Goal: Information Seeking & Learning: Learn about a topic

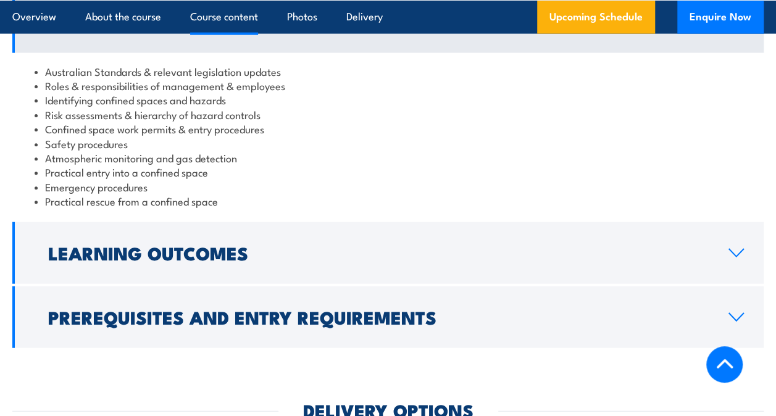
scroll to position [1326, 0]
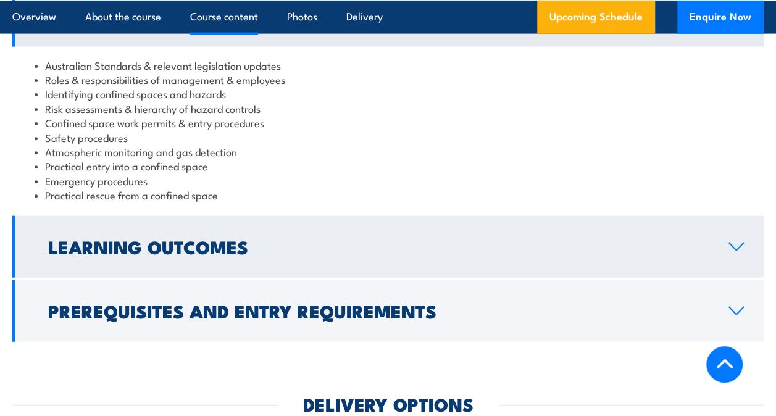
click at [341, 238] on h2 "Learning Outcomes" at bounding box center [378, 246] width 660 height 16
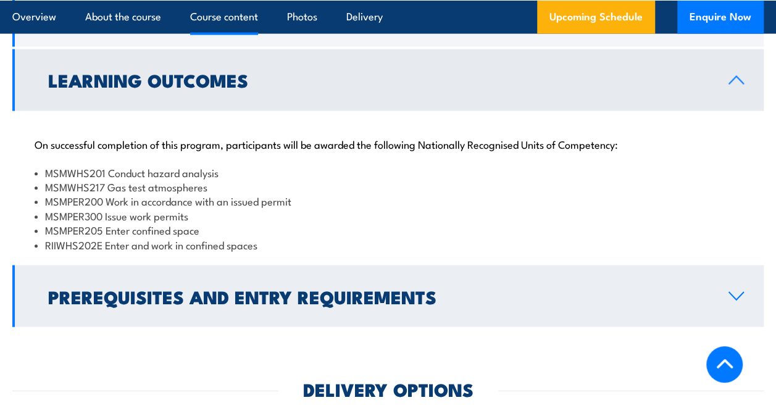
click at [336, 265] on link "Prerequisites and Entry Requirements" at bounding box center [387, 296] width 751 height 62
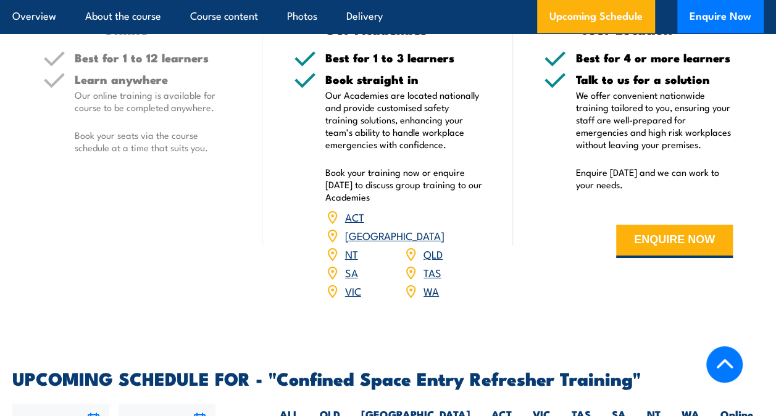
scroll to position [2344, 0]
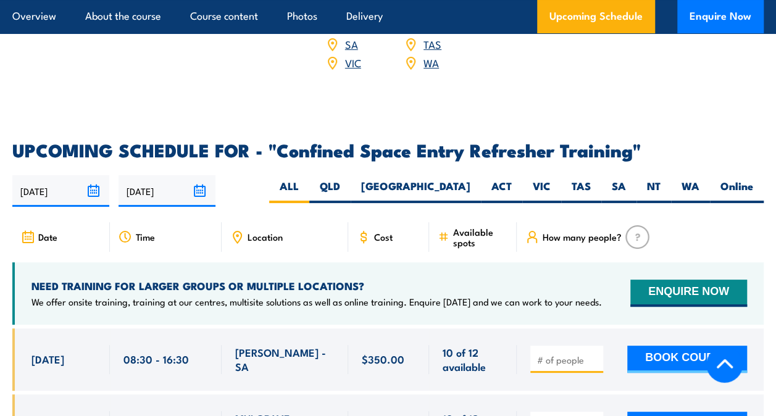
click at [519, 262] on div "NEED TRAINING FOR LARGER GROUPS OR MULTIPLE LOCATIONS? We offer onsite training…" at bounding box center [387, 293] width 751 height 62
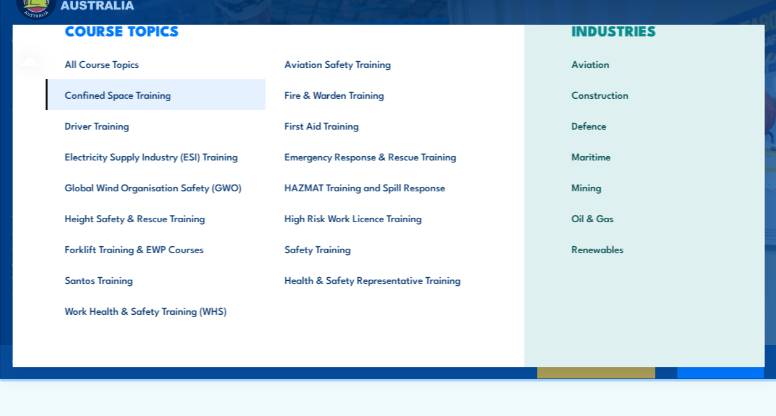
scroll to position [48, 0]
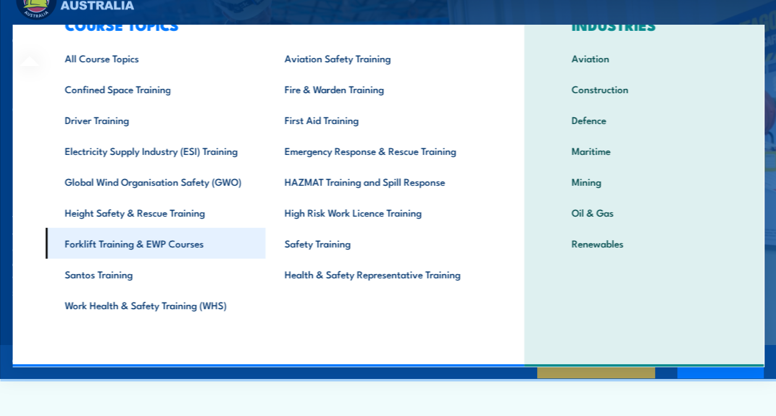
click at [94, 239] on link "Forklift Training & EWP Courses" at bounding box center [155, 243] width 220 height 31
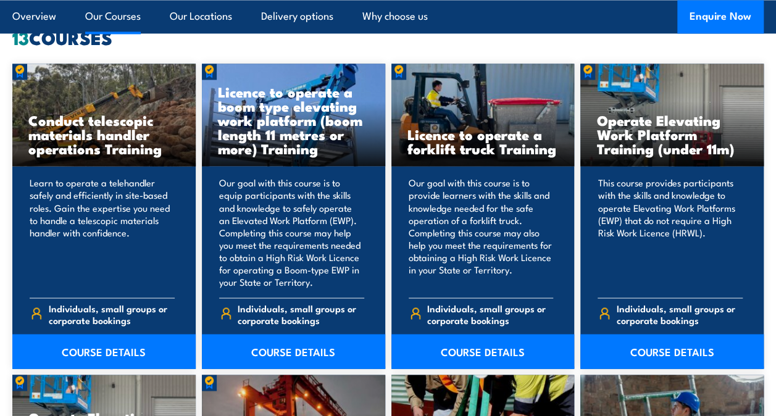
scroll to position [962, 0]
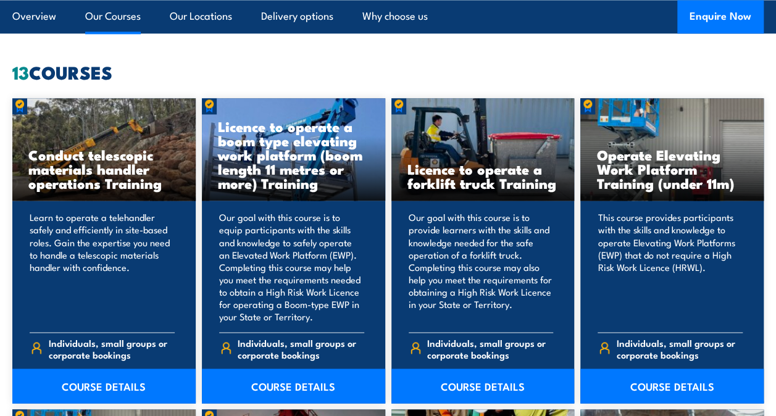
scroll to position [926, 0]
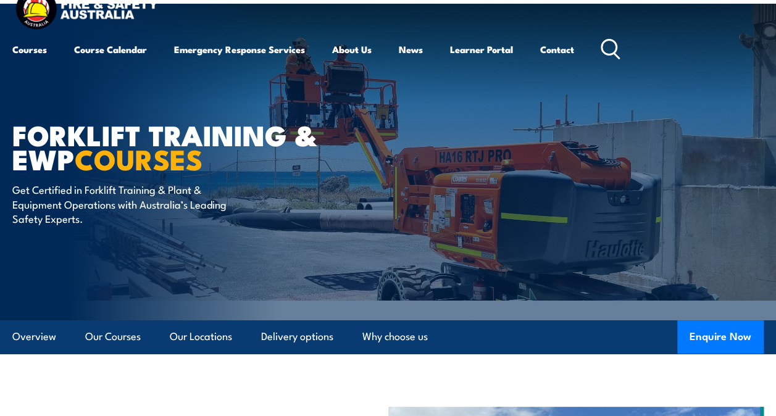
scroll to position [0, 0]
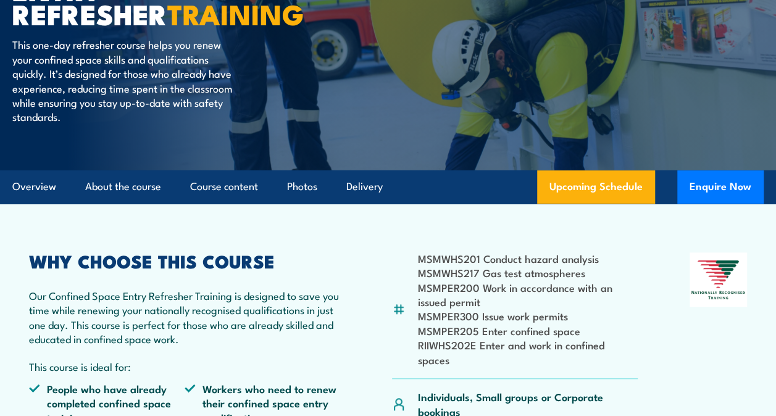
scroll to position [151, 0]
